Goal: Check status: Check status

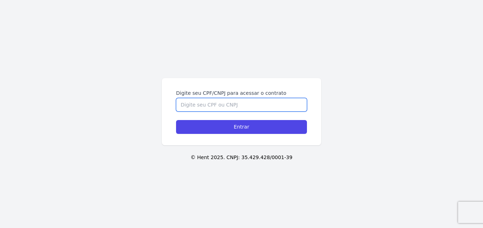
click at [214, 108] on input "Digite seu CPF/CNPJ para acessar o contrato" at bounding box center [241, 105] width 131 height 14
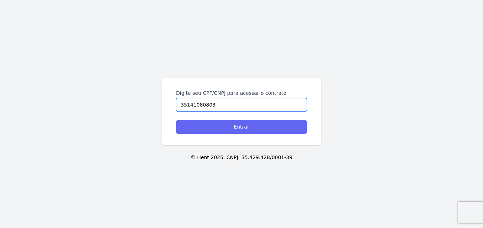
type input "35141080803"
click at [231, 132] on input "Entrar" at bounding box center [241, 127] width 131 height 14
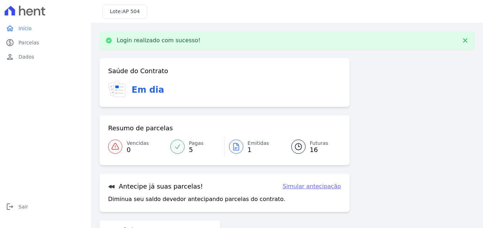
click at [235, 149] on icon at bounding box center [236, 147] width 9 height 9
